Goal: Task Accomplishment & Management: Manage account settings

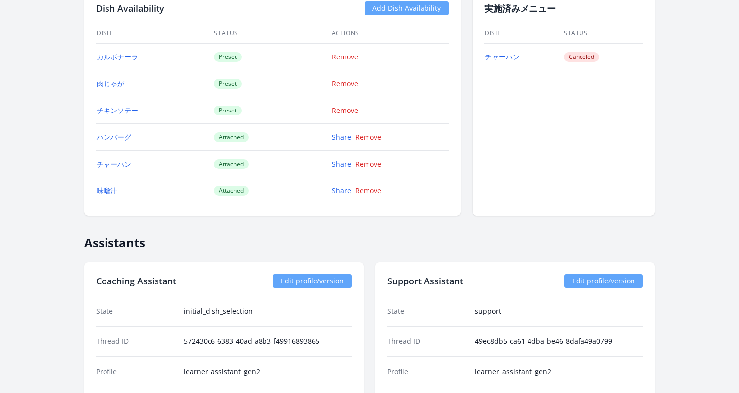
scroll to position [1719, 0]
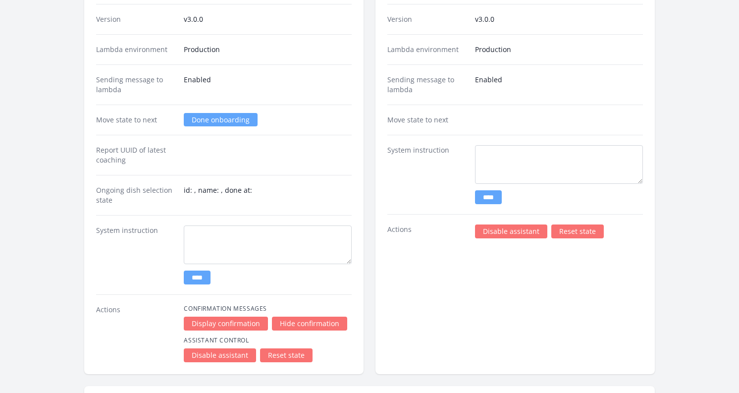
scroll to position [1896, 0]
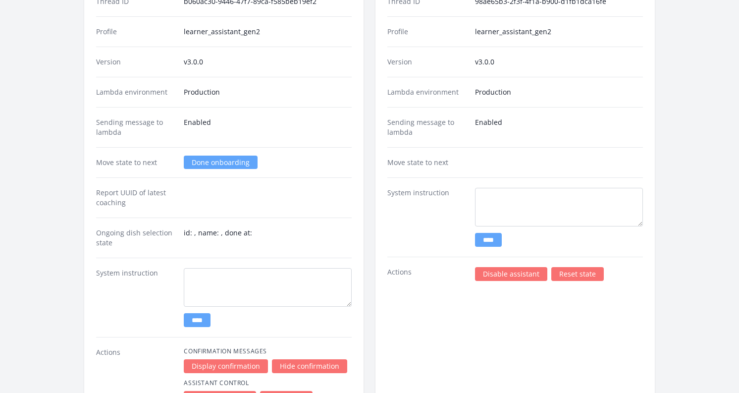
click at [297, 130] on dd "Enabled" at bounding box center [268, 127] width 168 height 20
click at [215, 163] on link "Done onboarding" at bounding box center [221, 161] width 74 height 13
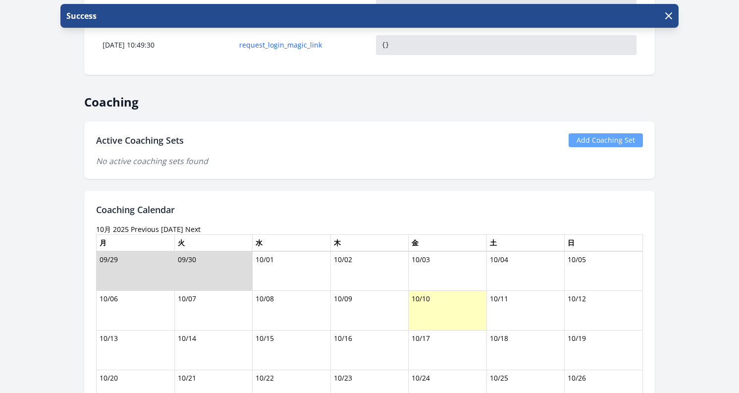
scroll to position [932, 0]
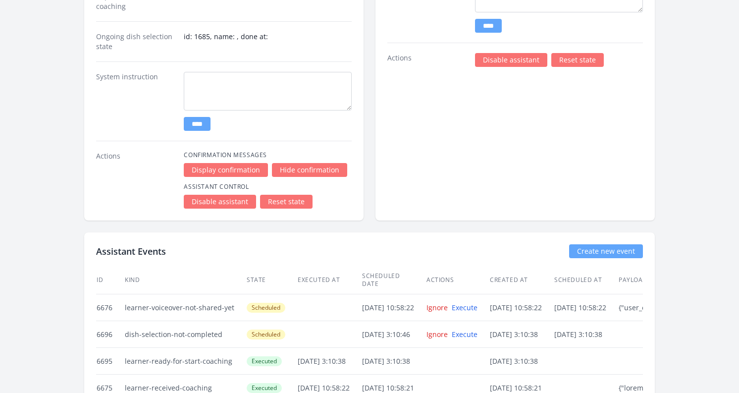
scroll to position [2126, 0]
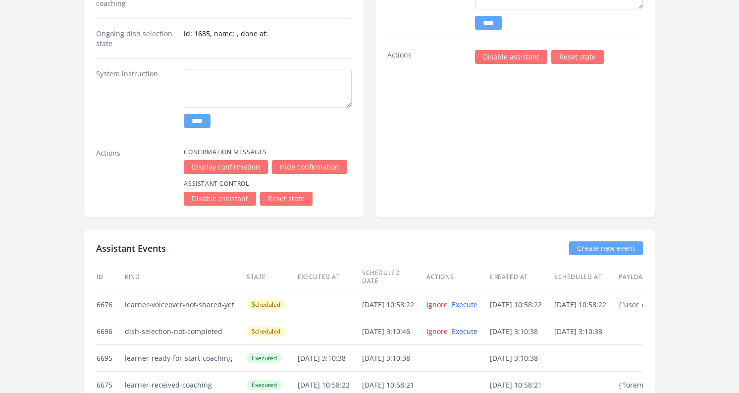
click at [274, 197] on link "Reset state" at bounding box center [286, 199] width 52 height 14
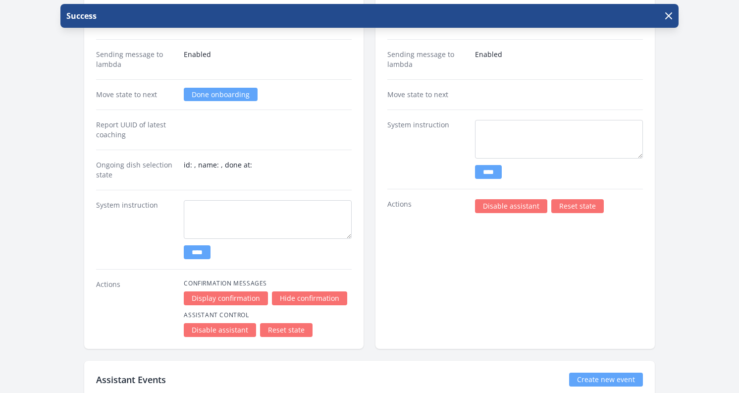
scroll to position [1846, 0]
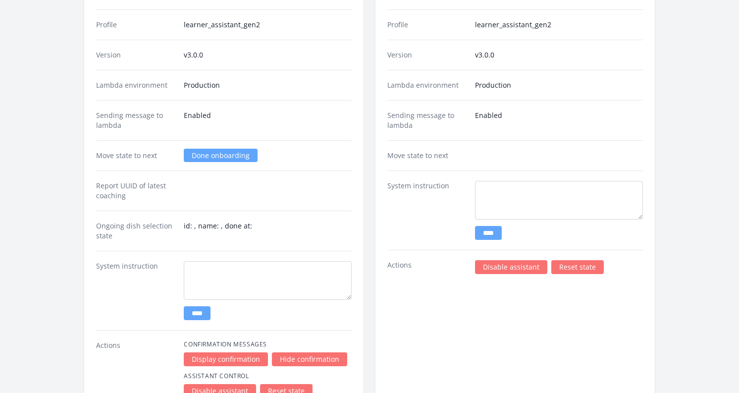
scroll to position [1923, 0]
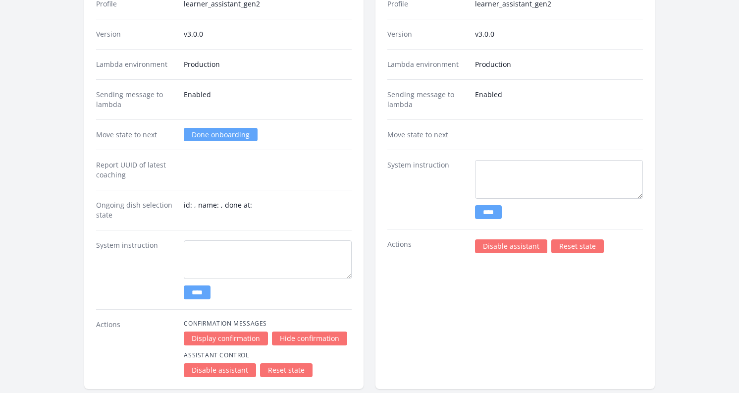
click at [215, 137] on link "Done onboarding" at bounding box center [221, 134] width 74 height 13
click at [215, 134] on link "Done onboarding" at bounding box center [221, 134] width 74 height 13
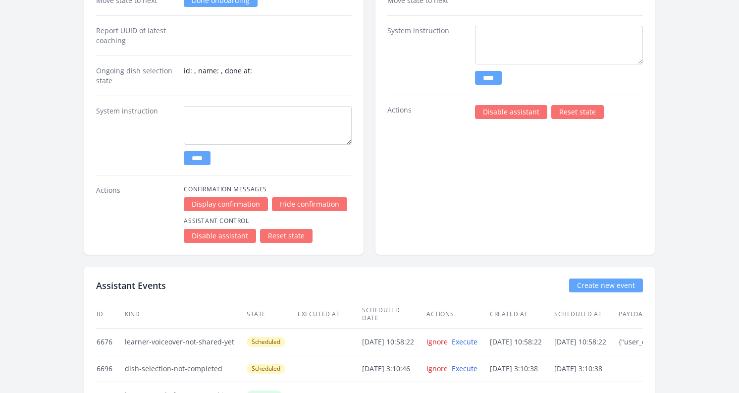
scroll to position [1864, 0]
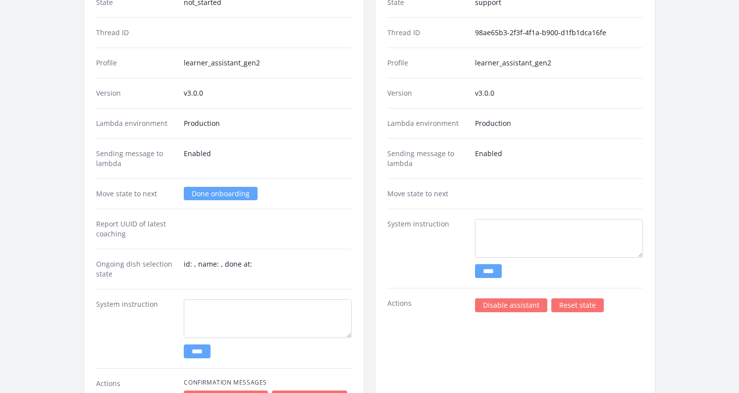
click at [211, 192] on link "Done onboarding" at bounding box center [221, 193] width 74 height 13
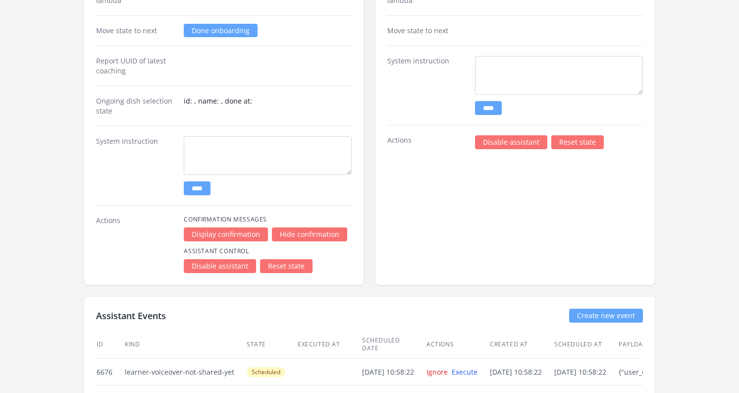
scroll to position [1949, 0]
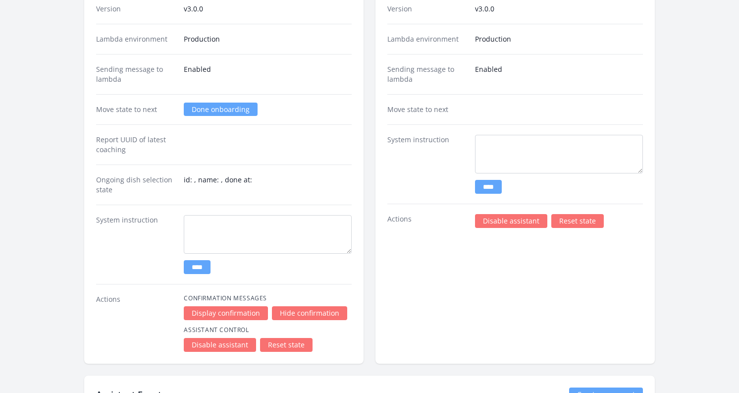
click at [207, 108] on link "Done onboarding" at bounding box center [221, 109] width 74 height 13
